Goal: Task Accomplishment & Management: Use online tool/utility

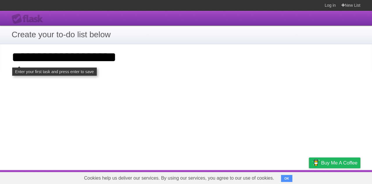
type input "**********"
click input "**********" at bounding box center [0, 0] width 0 height 0
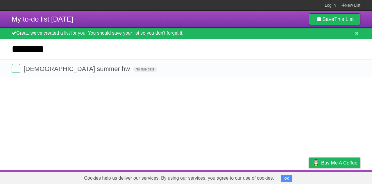
type input "********"
click input "*********" at bounding box center [0, 0] width 0 height 0
